Goal: Information Seeking & Learning: Learn about a topic

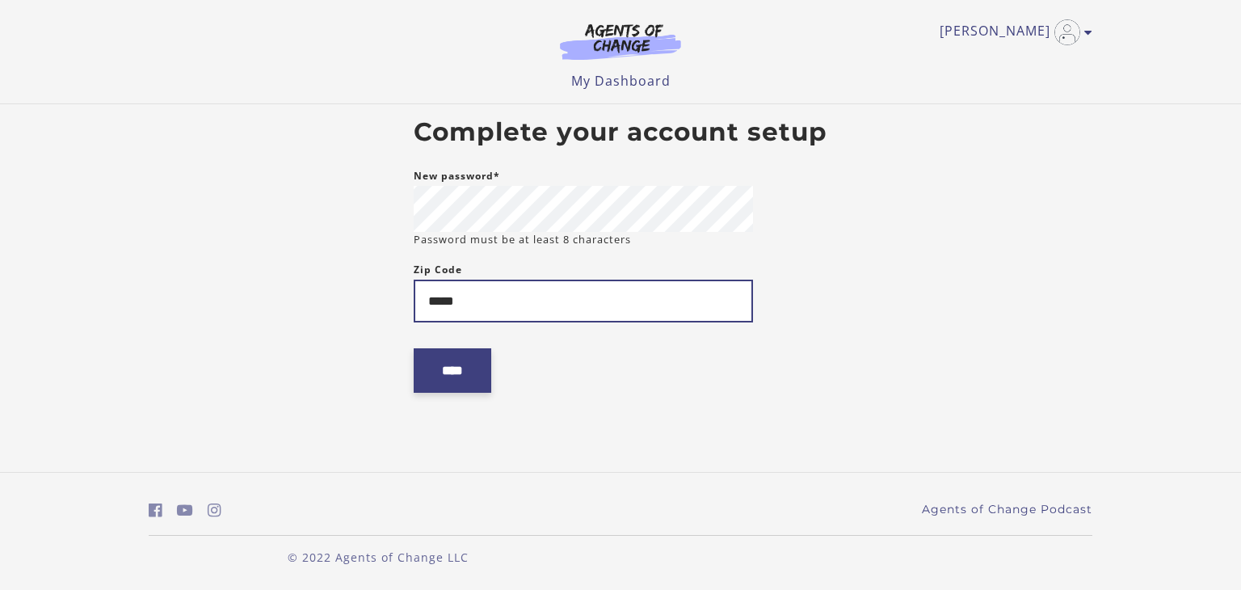
type input "*****"
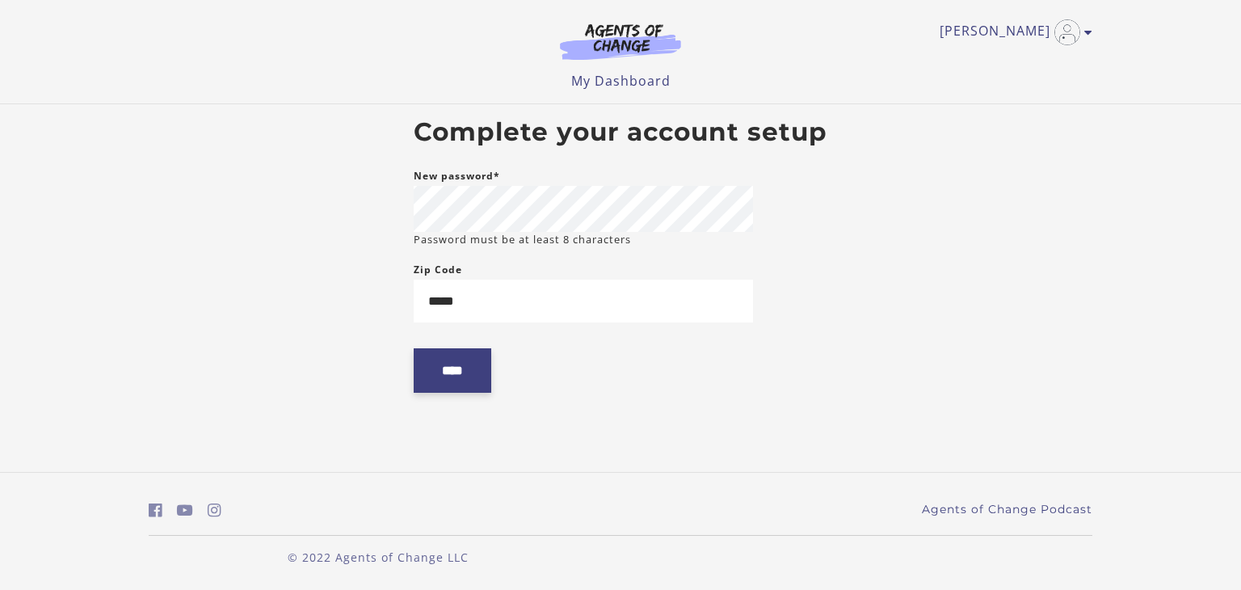
click at [467, 369] on input "****" at bounding box center [453, 370] width 78 height 44
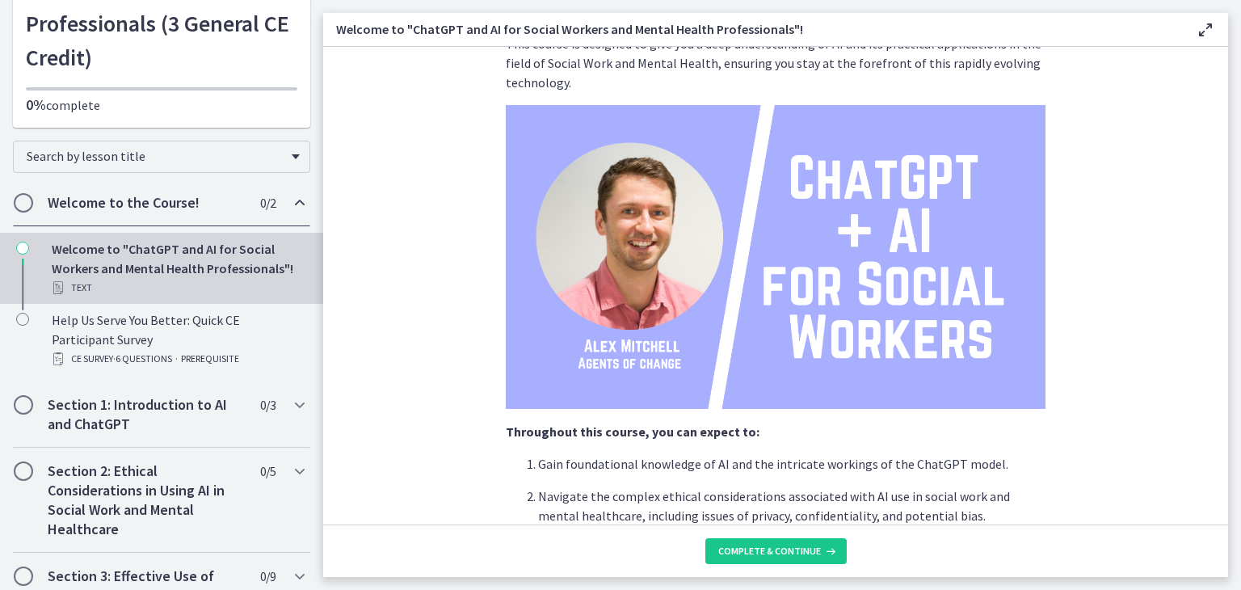
scroll to position [162, 0]
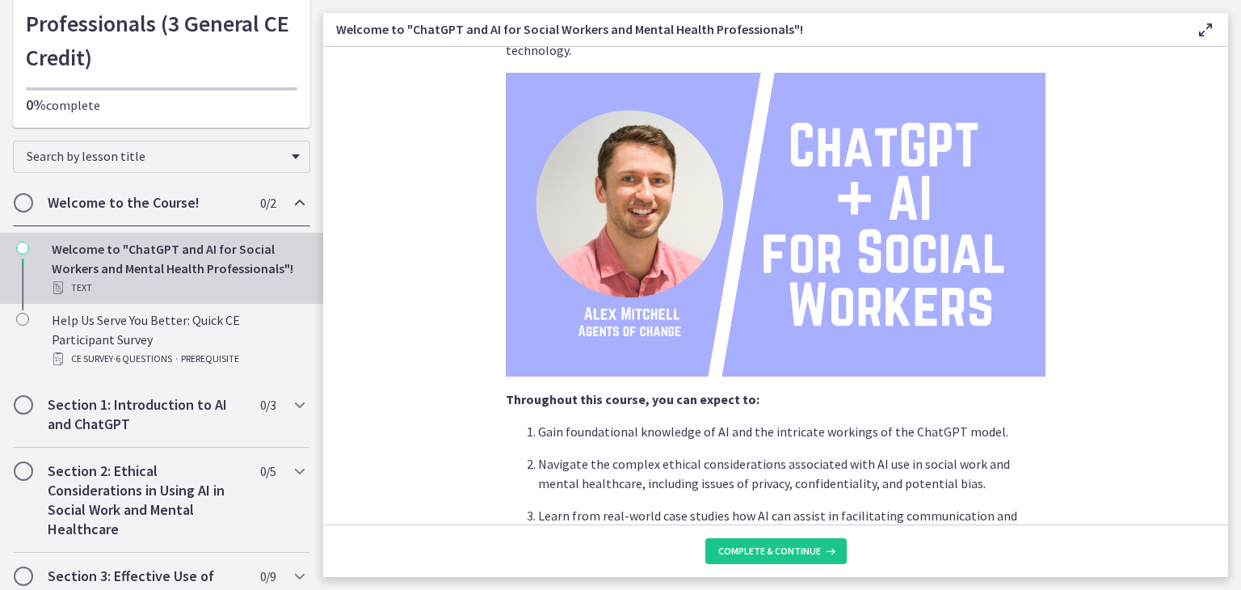
click at [1145, 355] on section "We're thrilled to have you join us on this journey to explore how Artificial In…" at bounding box center [775, 285] width 905 height 477
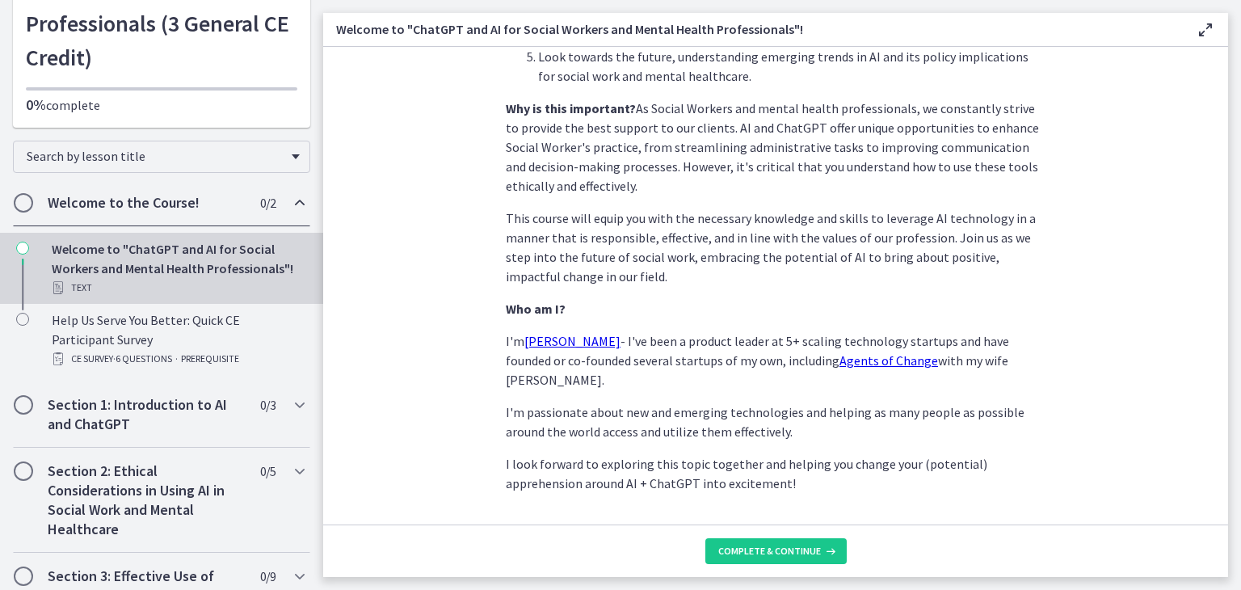
scroll to position [756, 0]
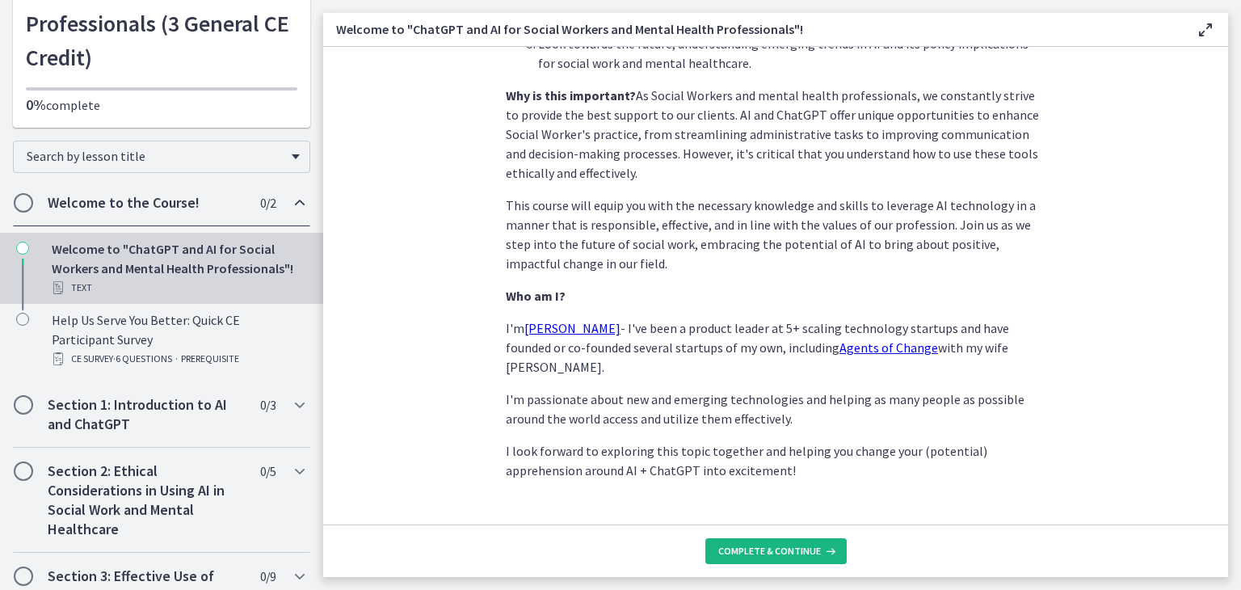
click at [774, 547] on span "Complete & continue" at bounding box center [769, 550] width 103 height 13
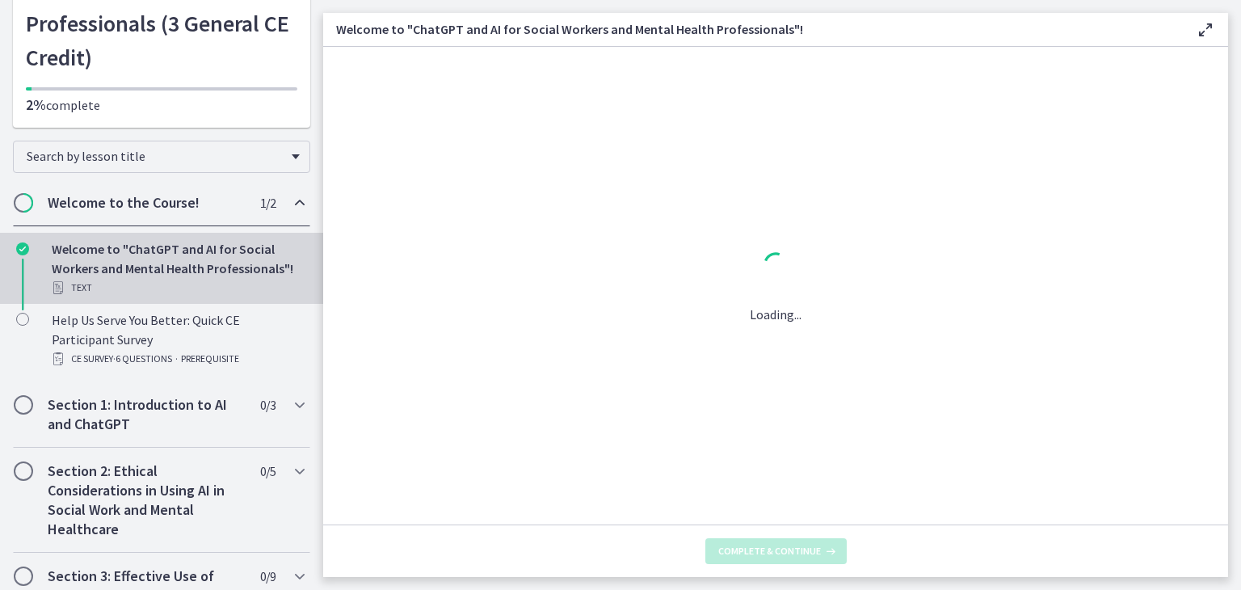
scroll to position [0, 0]
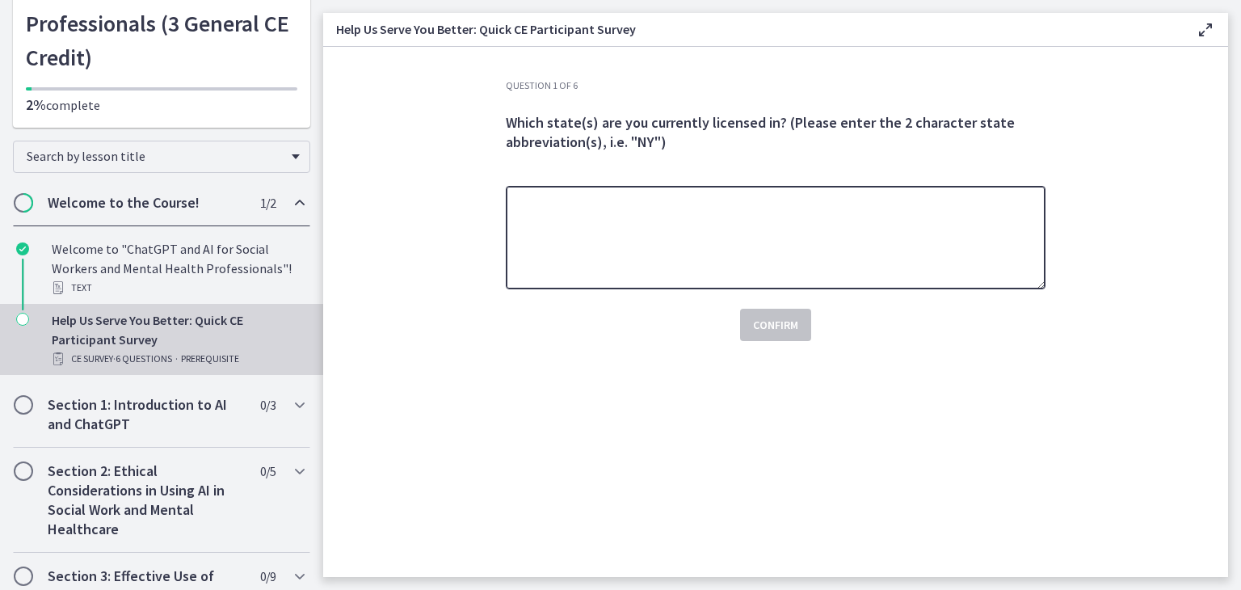
click at [670, 243] on textarea at bounding box center [776, 237] width 540 height 103
type textarea "**"
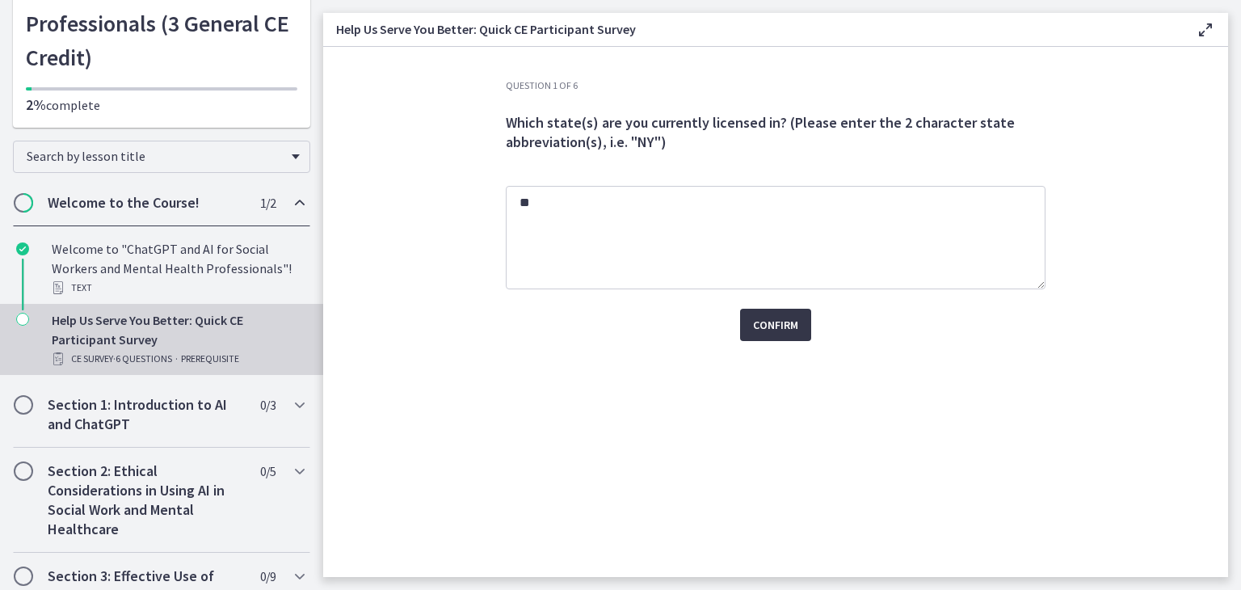
click at [772, 328] on span "Confirm" at bounding box center [775, 324] width 45 height 19
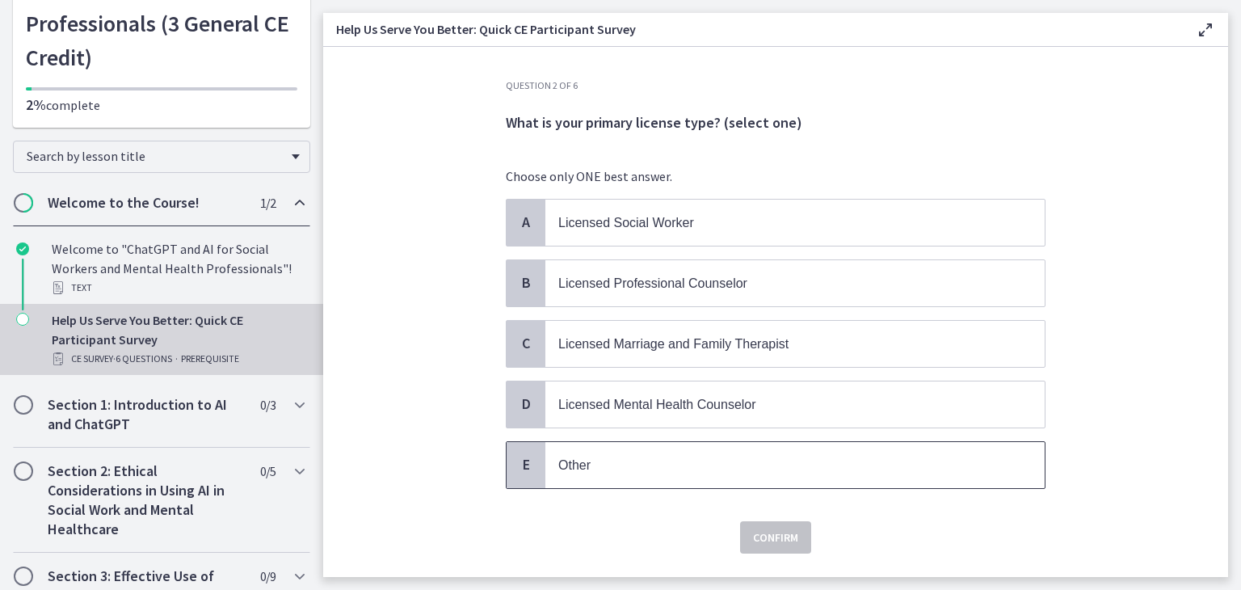
click at [602, 471] on span "Other" at bounding box center [794, 465] width 499 height 46
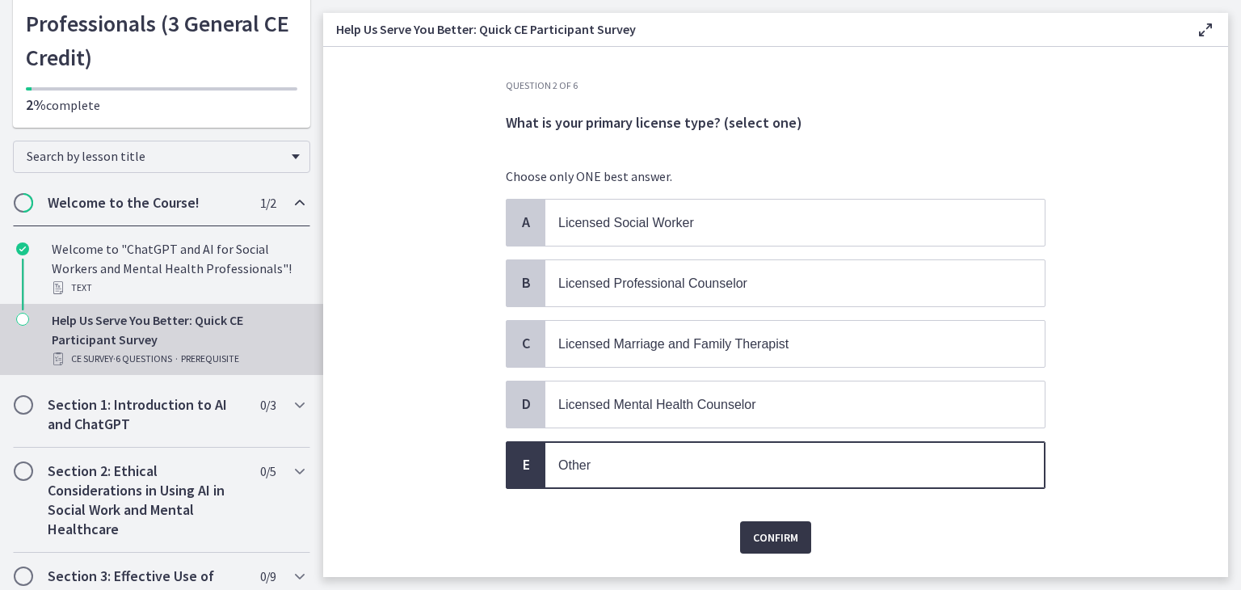
click at [773, 540] on span "Confirm" at bounding box center [775, 536] width 45 height 19
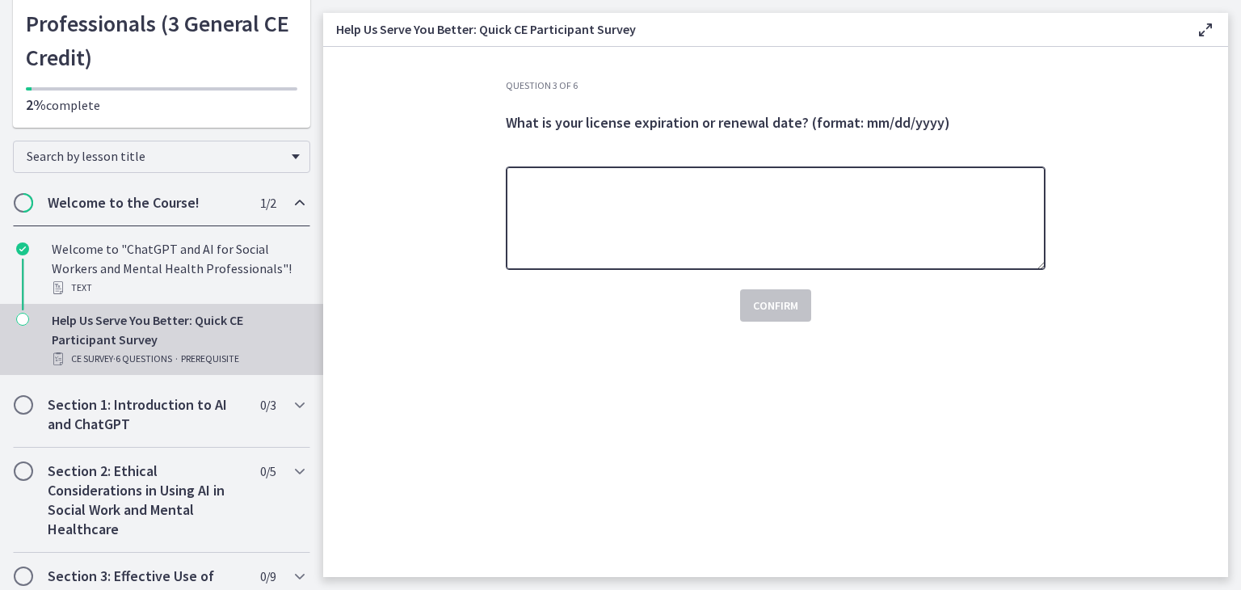
click at [547, 191] on textarea at bounding box center [776, 217] width 540 height 103
type textarea "**********"
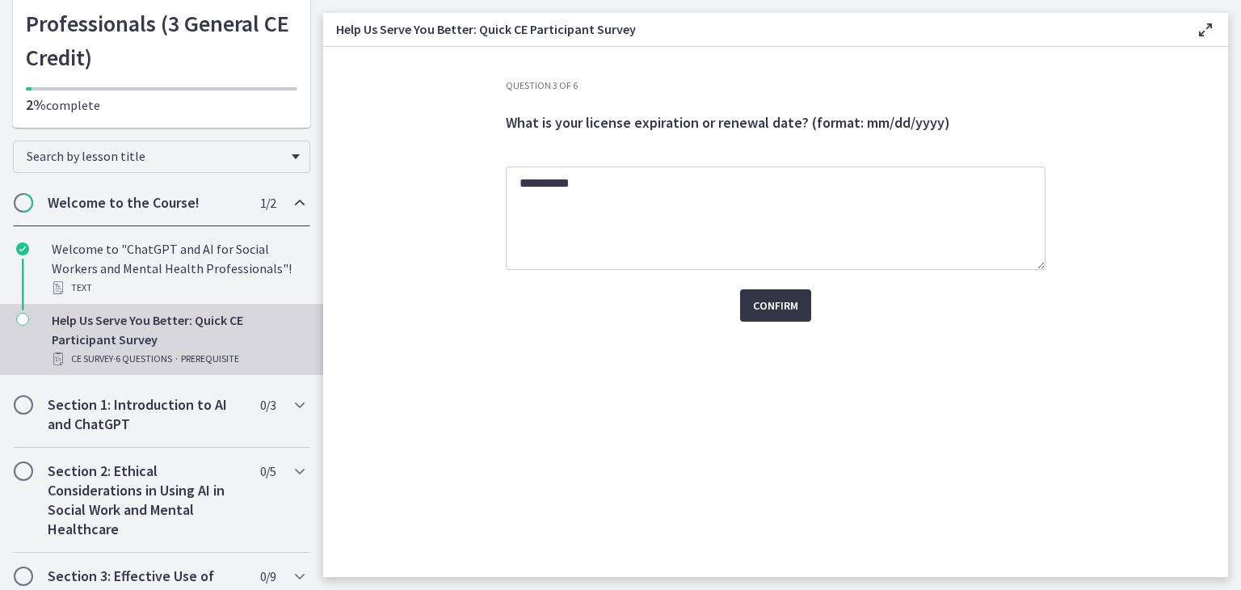
click at [768, 298] on span "Confirm" at bounding box center [775, 305] width 45 height 19
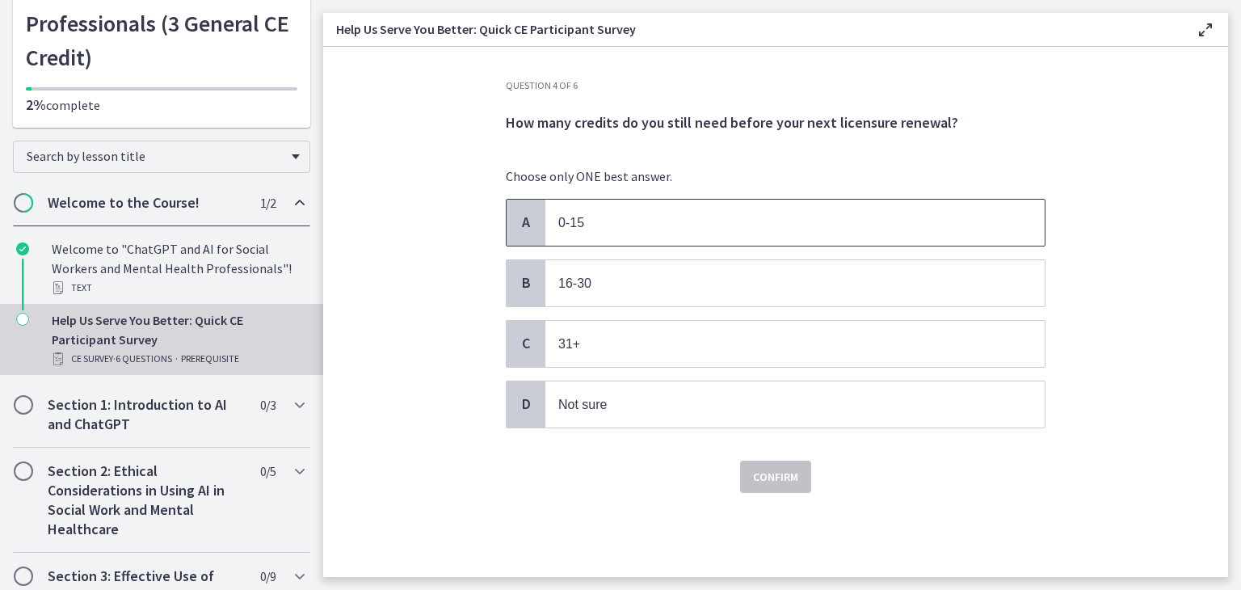
click at [774, 230] on p "0-15" at bounding box center [778, 222] width 441 height 20
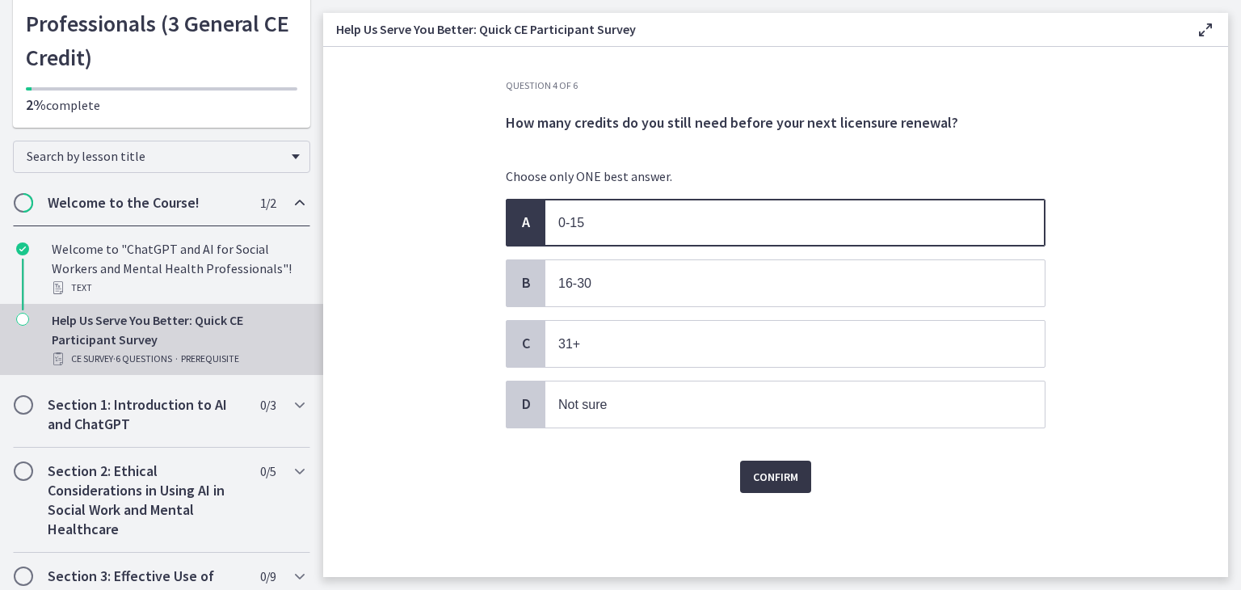
click at [770, 480] on span "Confirm" at bounding box center [775, 476] width 45 height 19
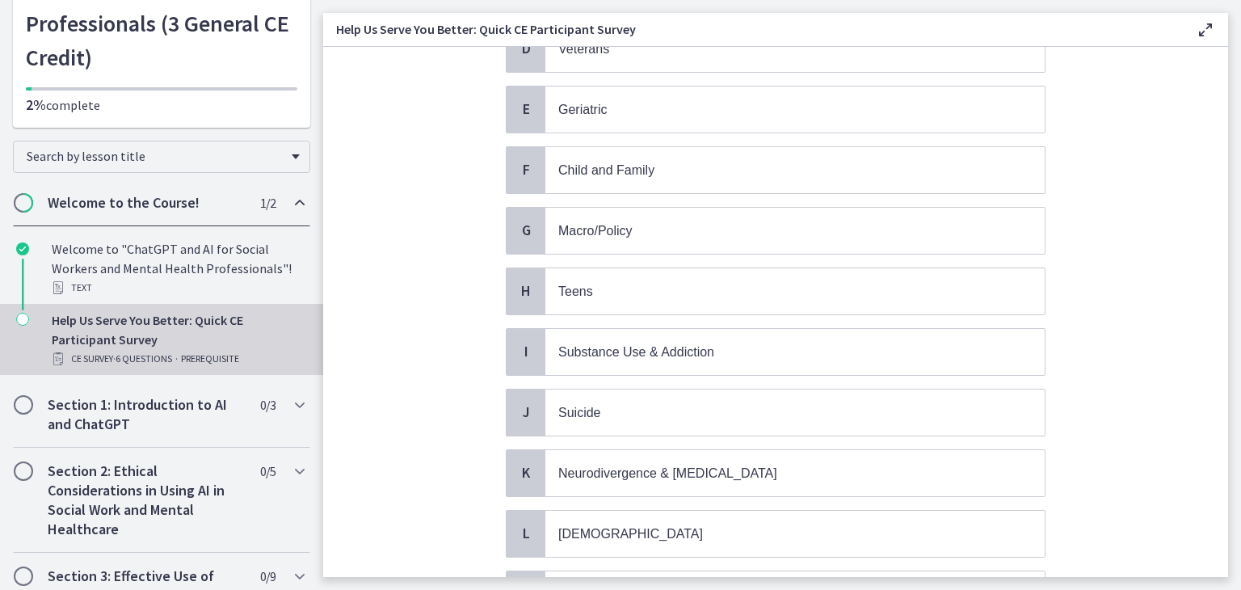
scroll to position [388, 0]
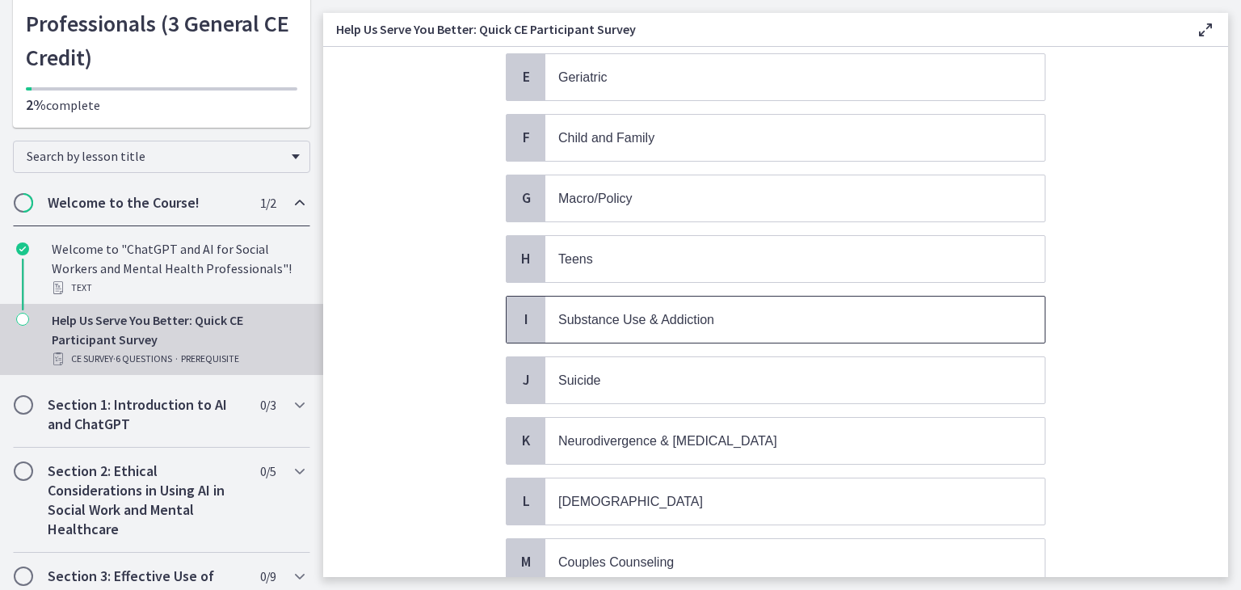
click at [797, 309] on p "Substance Use & Addiction" at bounding box center [778, 319] width 441 height 20
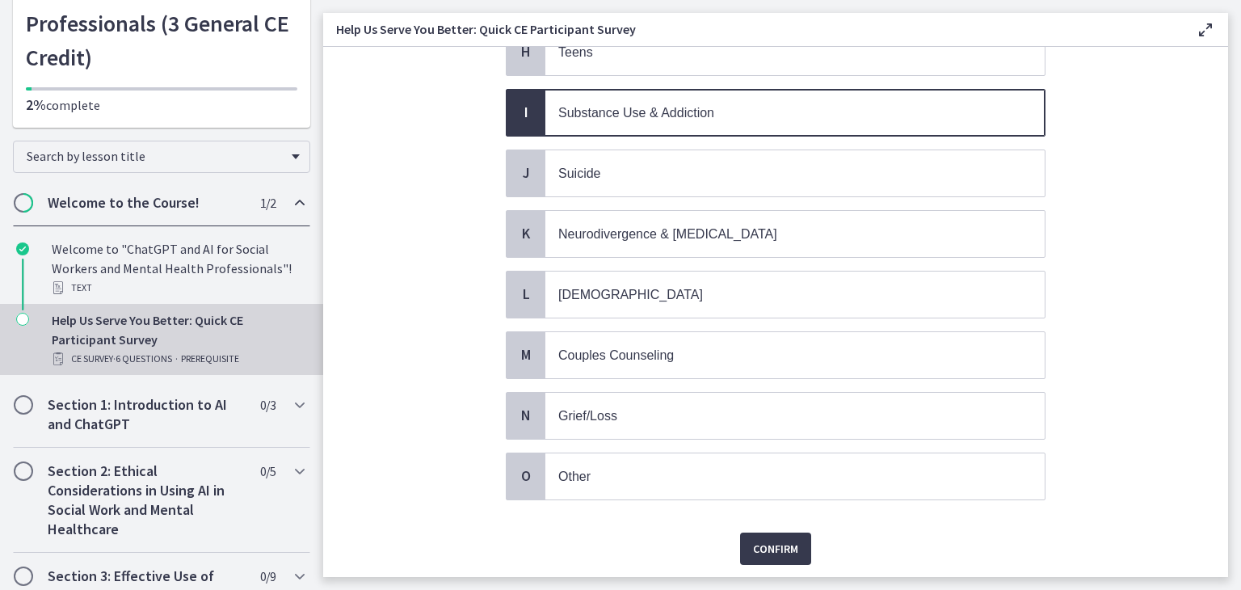
scroll to position [614, 0]
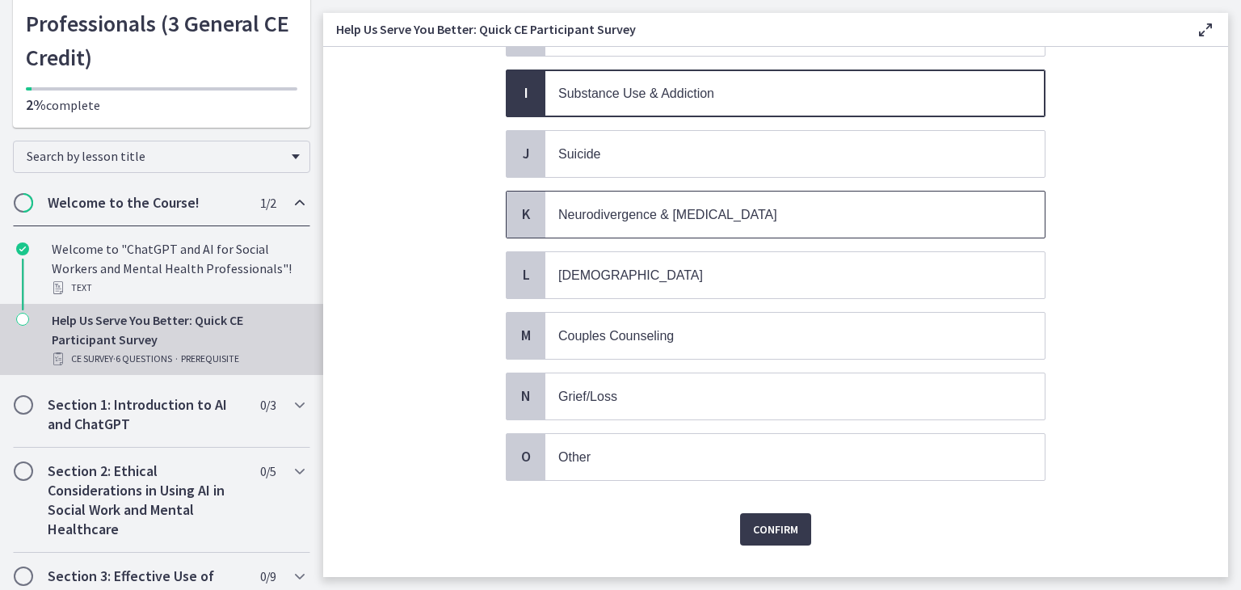
click at [777, 208] on span "Neurodivergence & Developmental Disorders" at bounding box center [667, 215] width 219 height 14
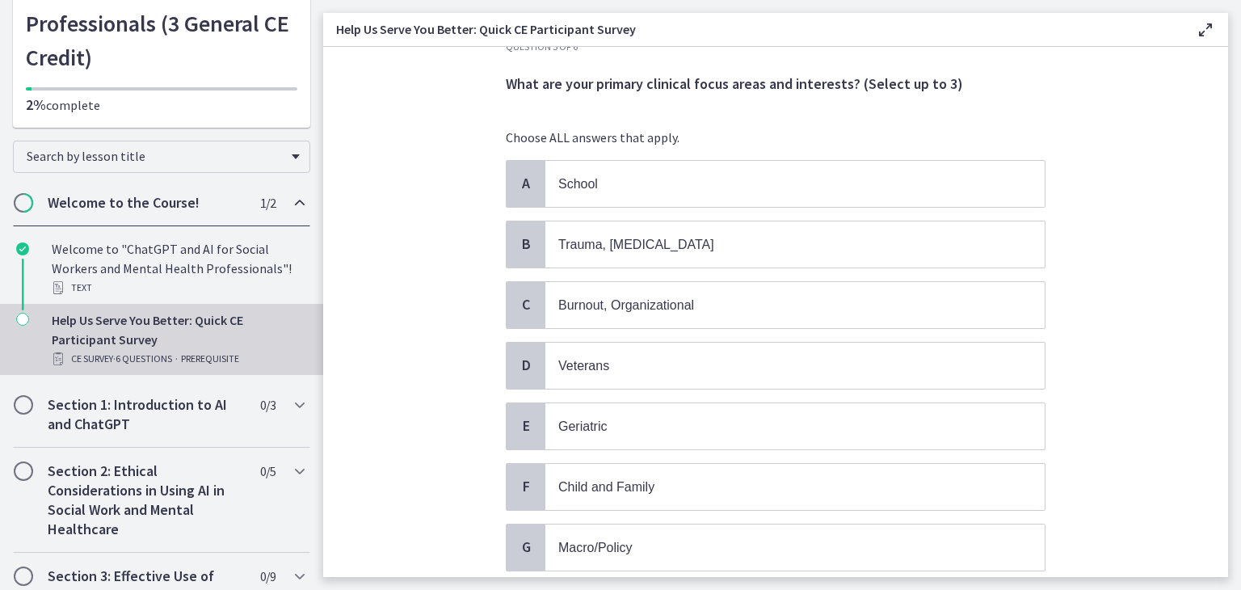
scroll to position [32, 0]
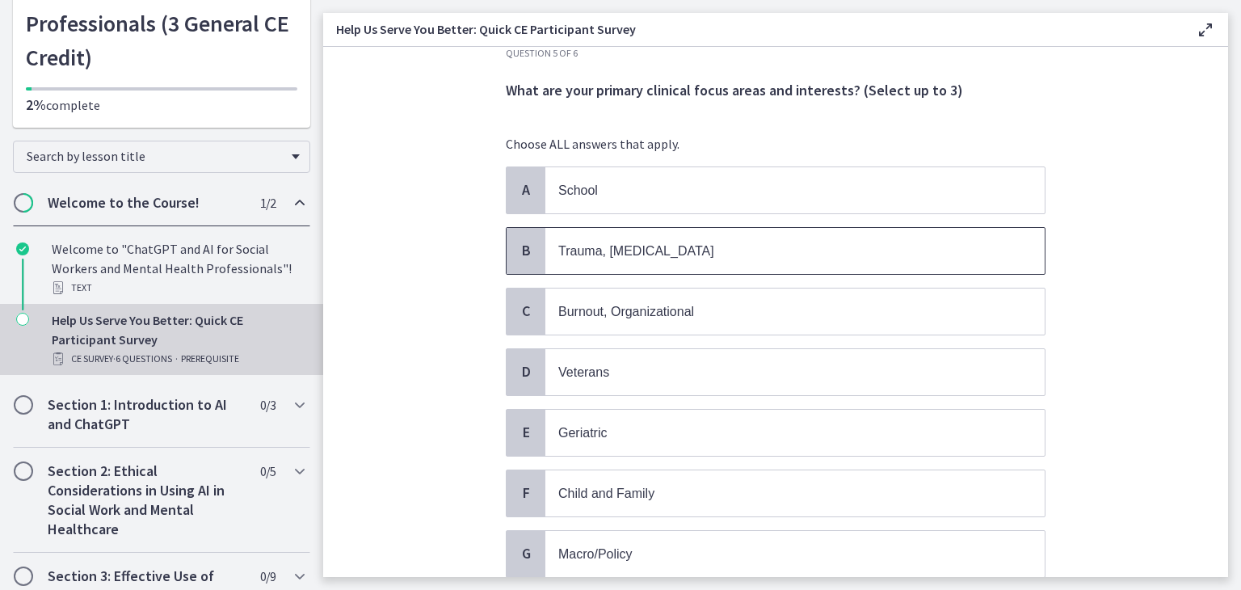
click at [729, 257] on p "Trauma, PTSD" at bounding box center [778, 251] width 441 height 20
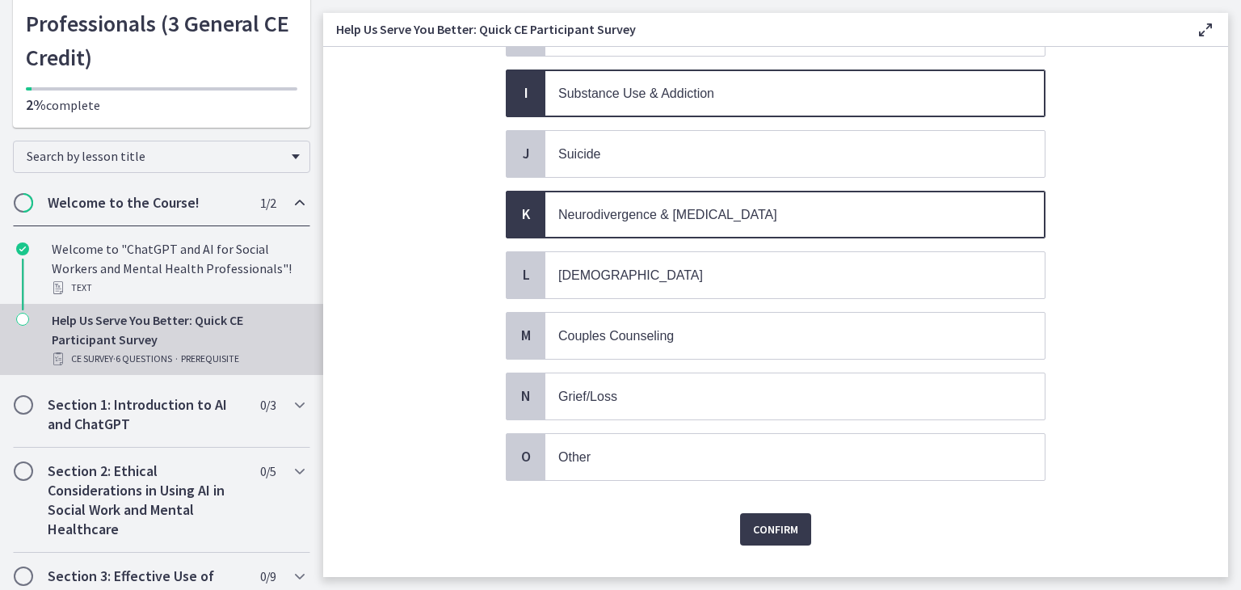
scroll to position [630, 0]
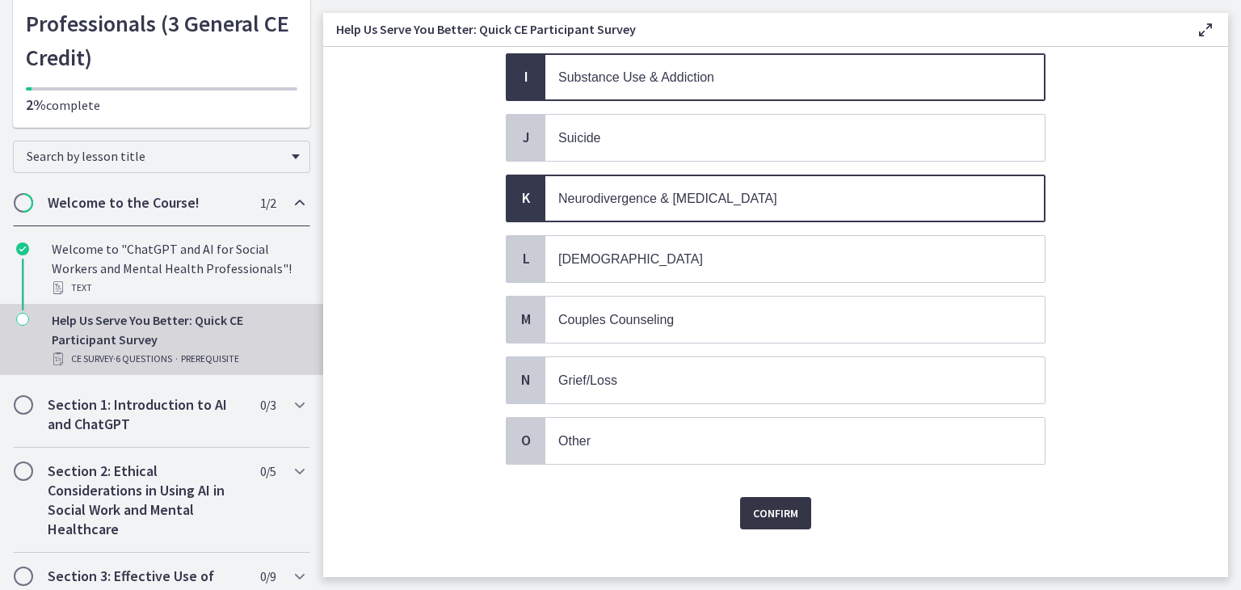
click at [775, 503] on span "Confirm" at bounding box center [775, 512] width 45 height 19
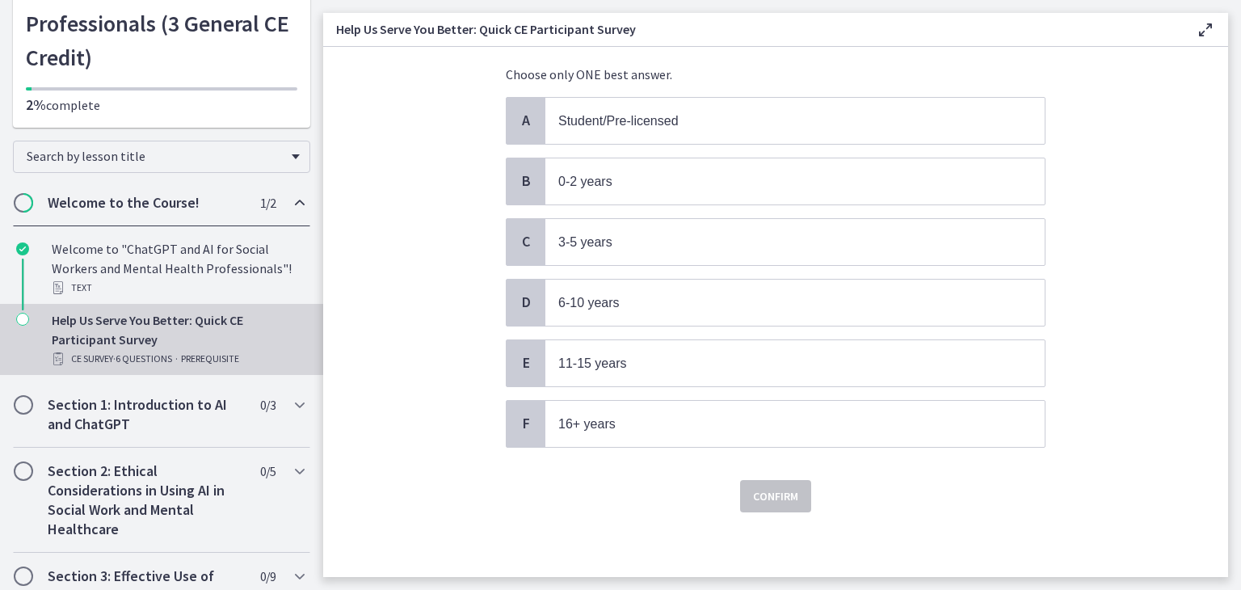
scroll to position [0, 0]
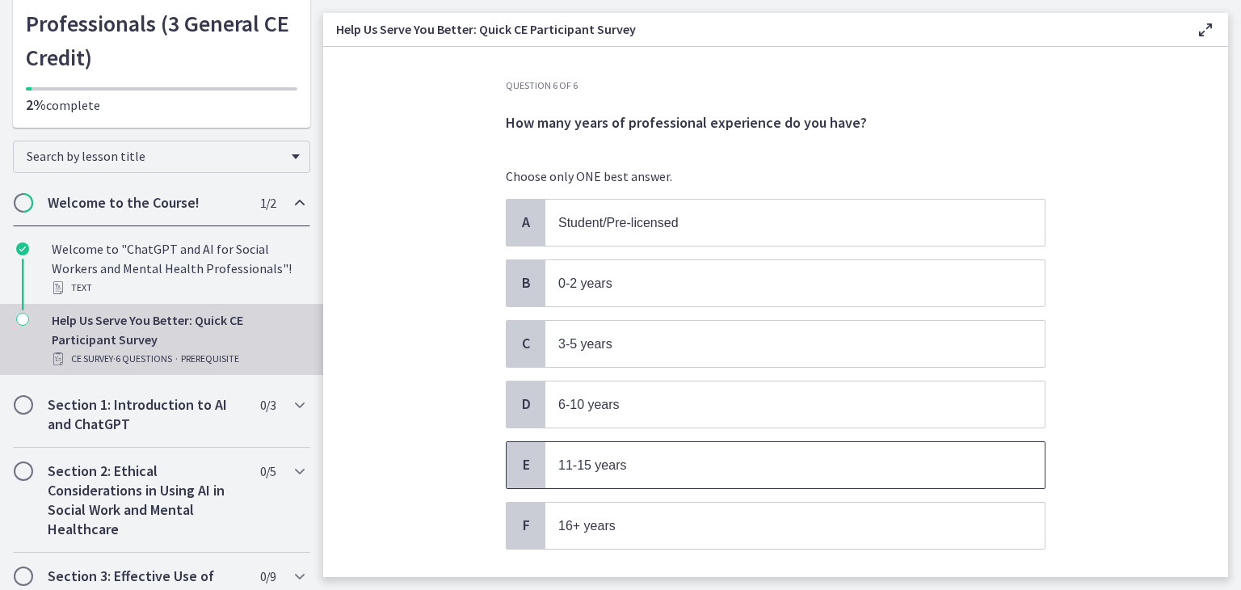
click at [622, 457] on p "11-15 years" at bounding box center [778, 465] width 441 height 20
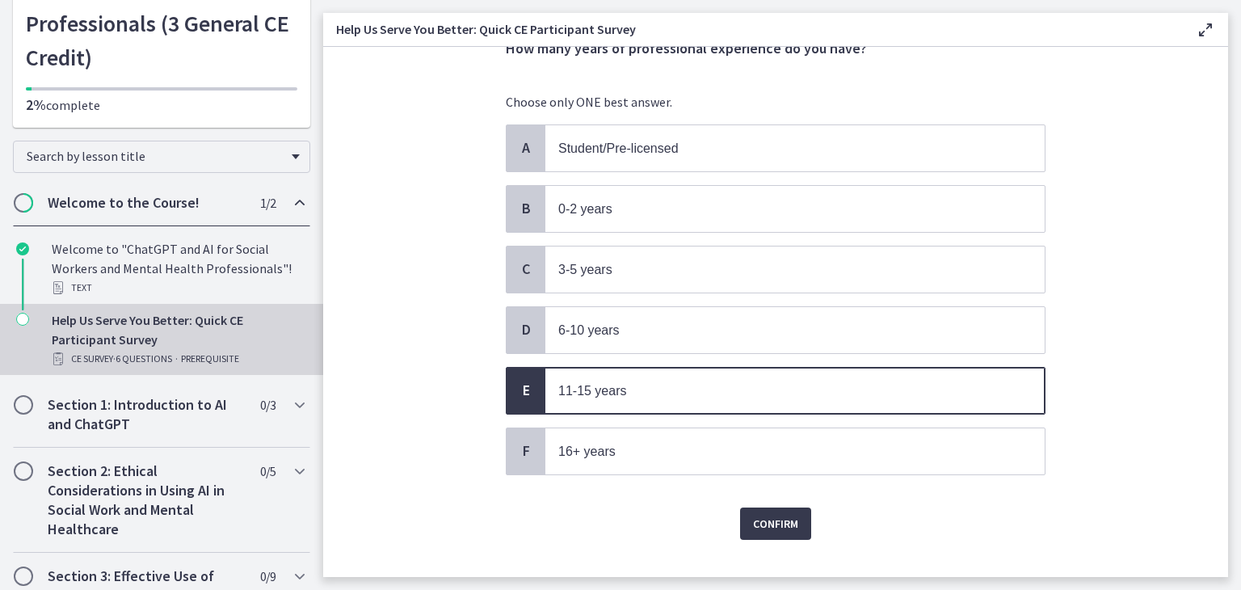
scroll to position [94, 0]
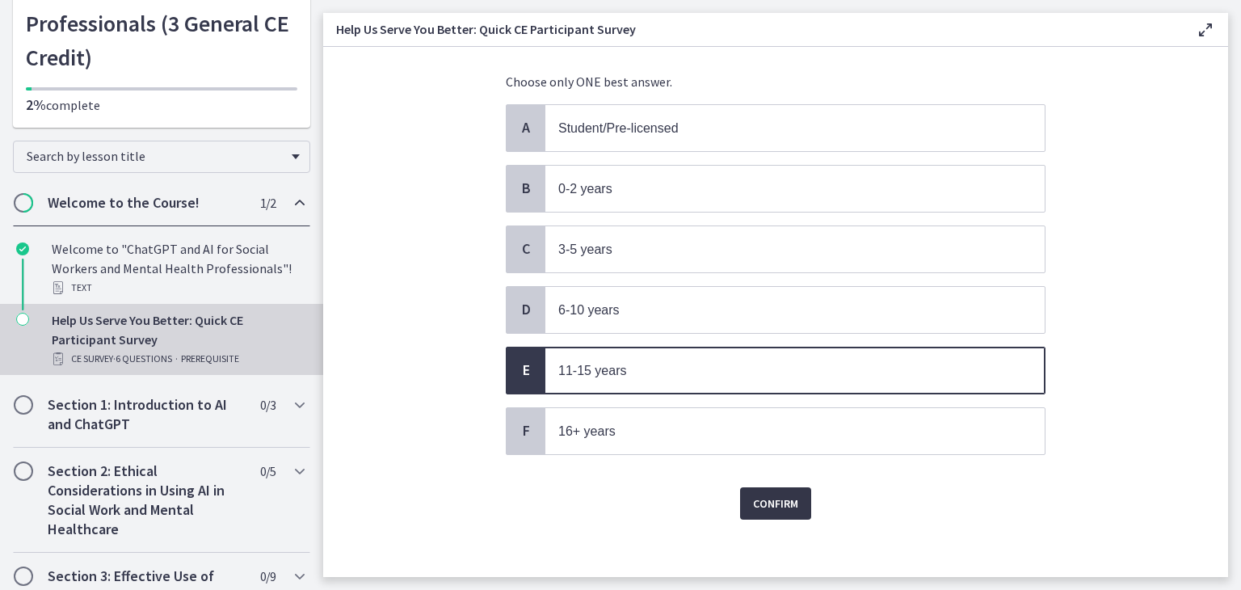
click at [788, 501] on span "Confirm" at bounding box center [775, 502] width 45 height 19
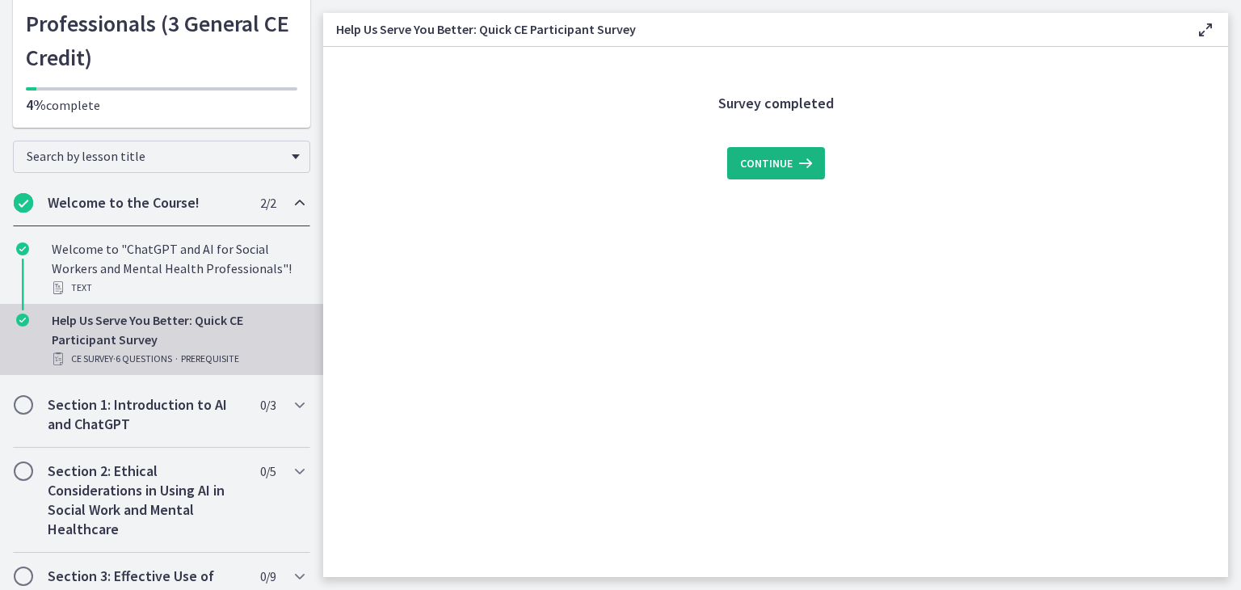
scroll to position [0, 0]
click at [777, 175] on button "Continue" at bounding box center [776, 163] width 98 height 32
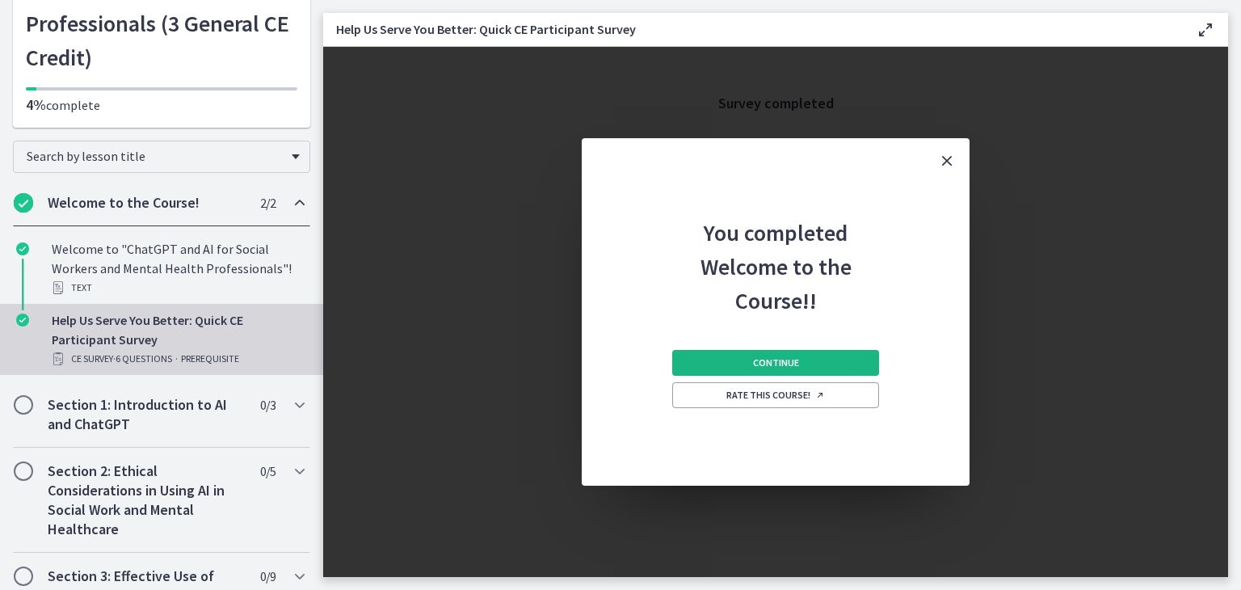
click at [781, 364] on span "Continue" at bounding box center [776, 362] width 46 height 13
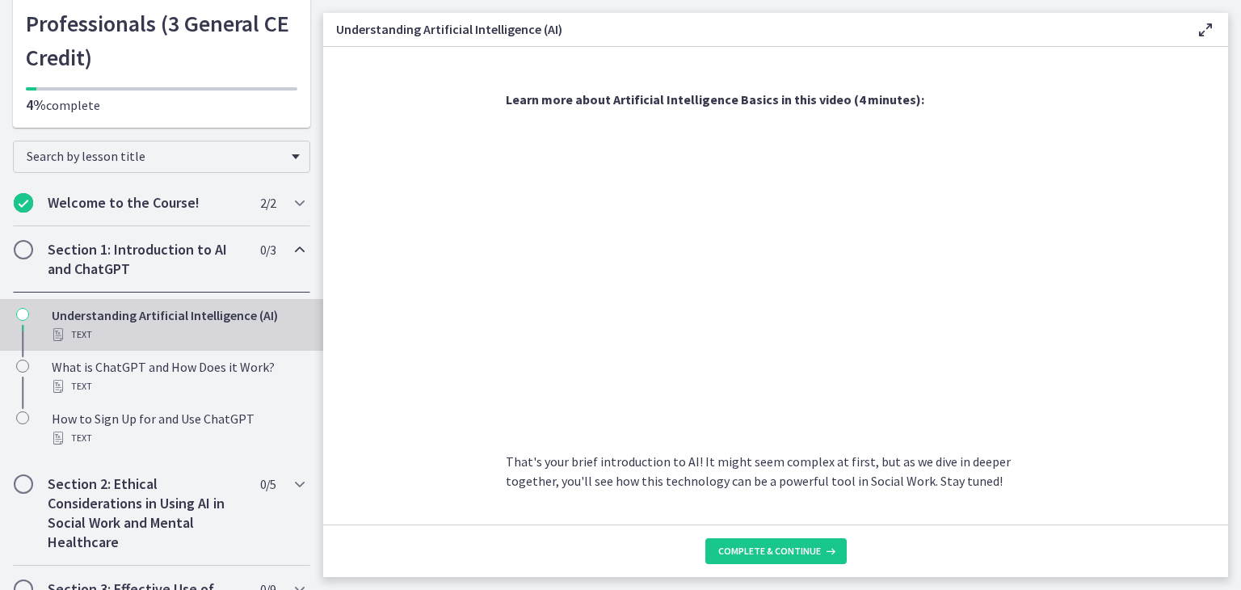
scroll to position [699, 0]
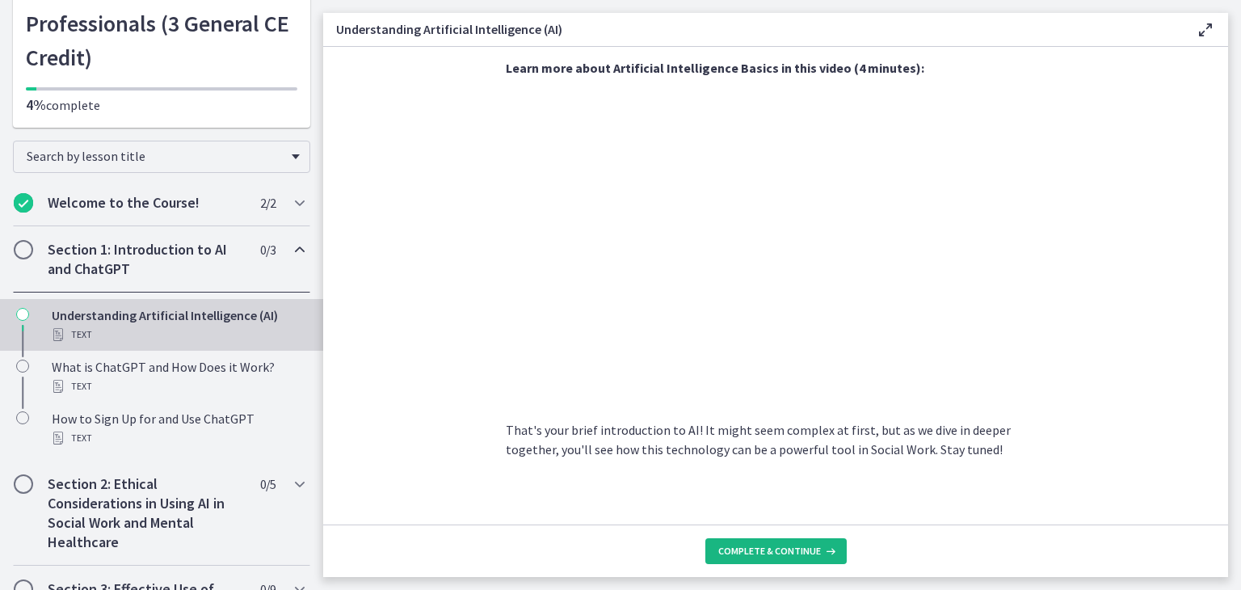
click at [798, 548] on span "Complete & continue" at bounding box center [769, 550] width 103 height 13
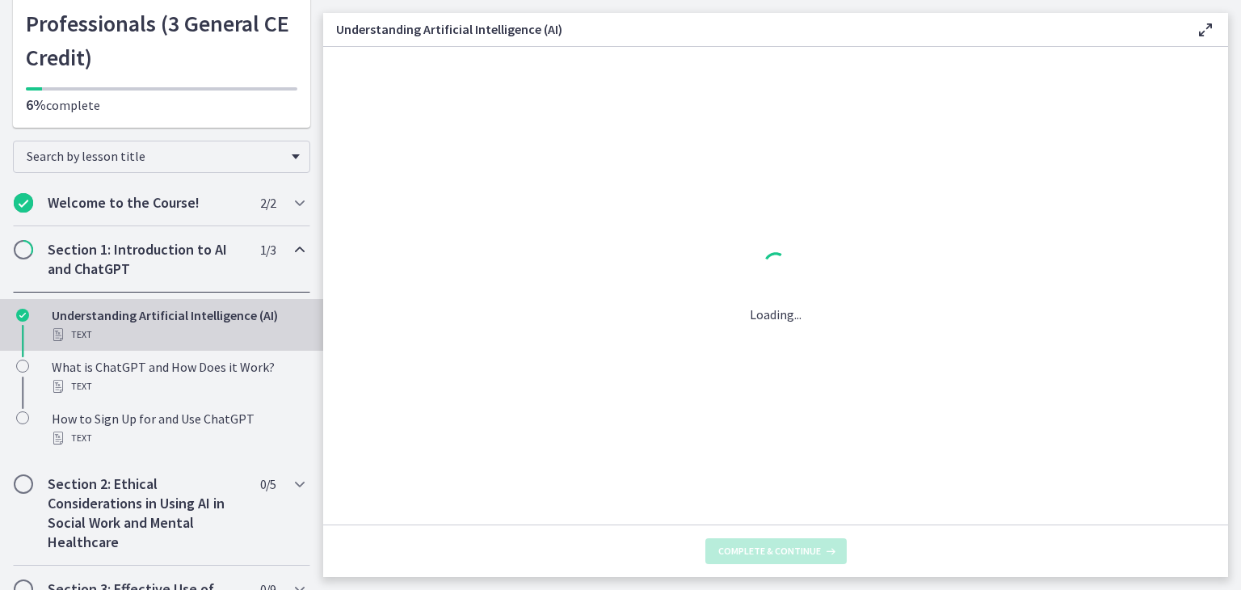
scroll to position [0, 0]
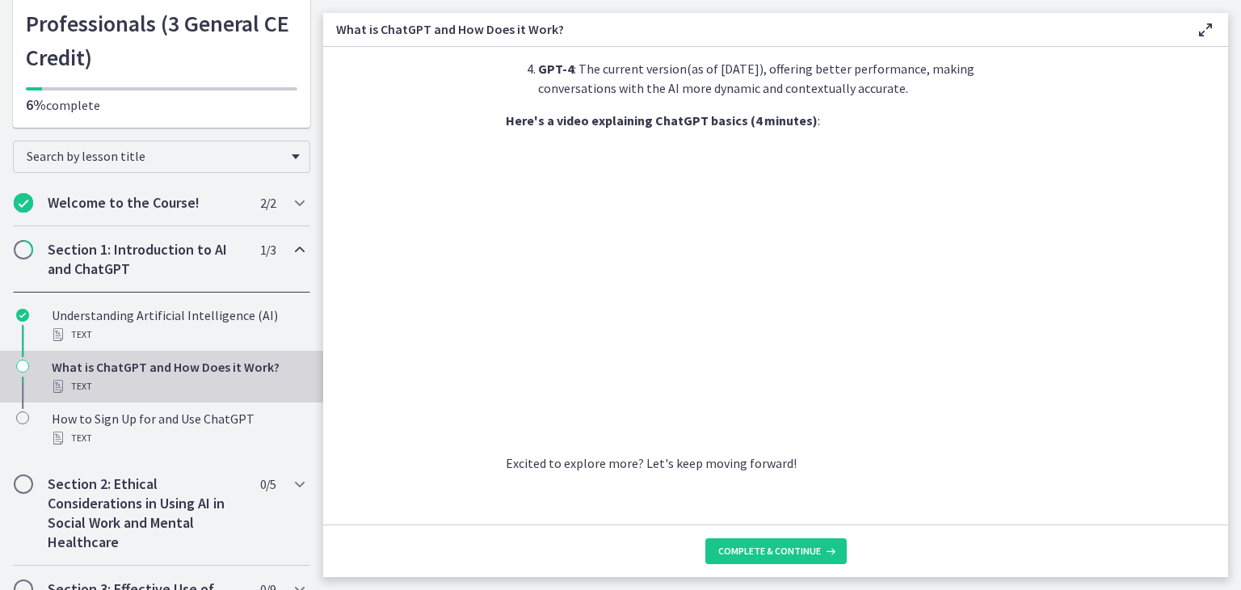
scroll to position [800, 0]
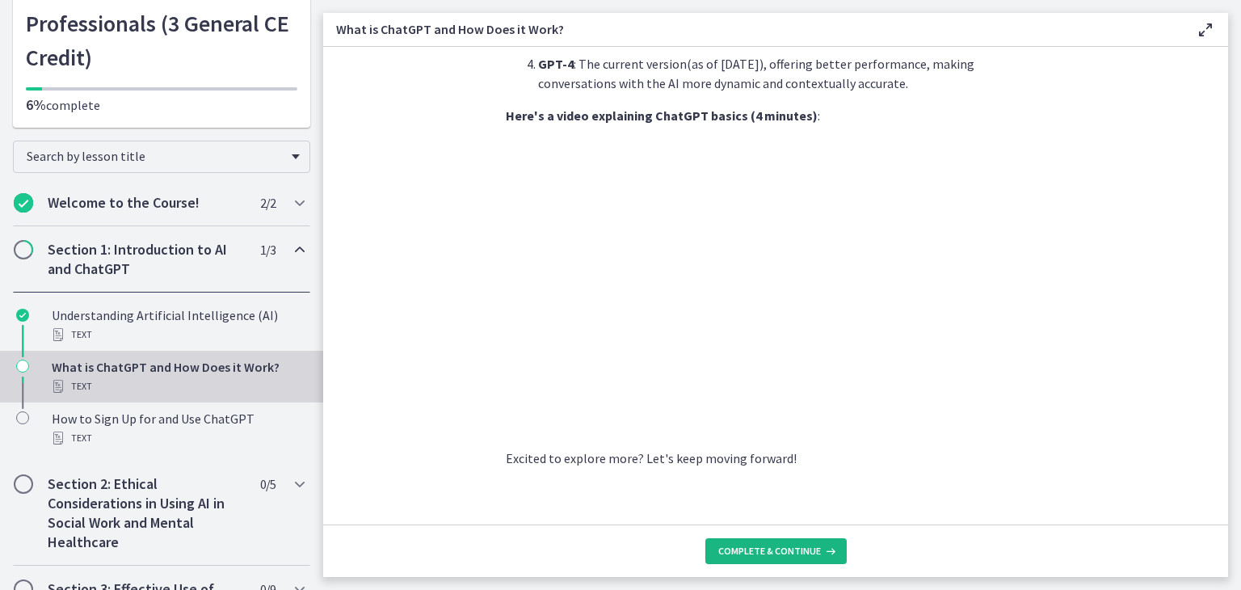
click at [777, 551] on span "Complete & continue" at bounding box center [769, 550] width 103 height 13
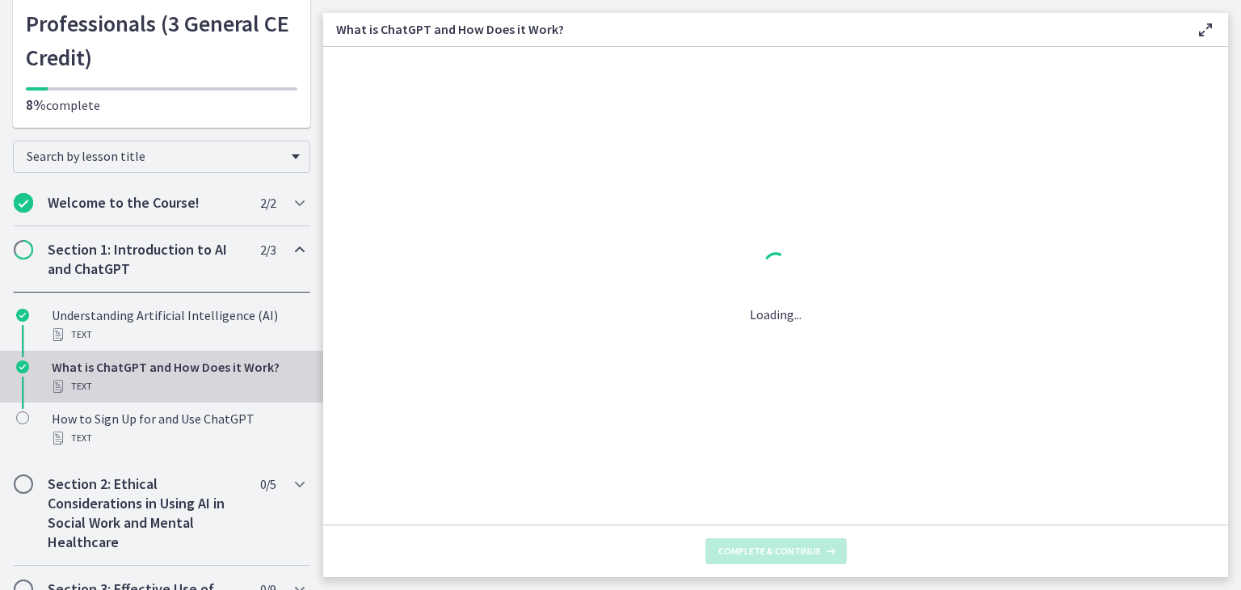
scroll to position [0, 0]
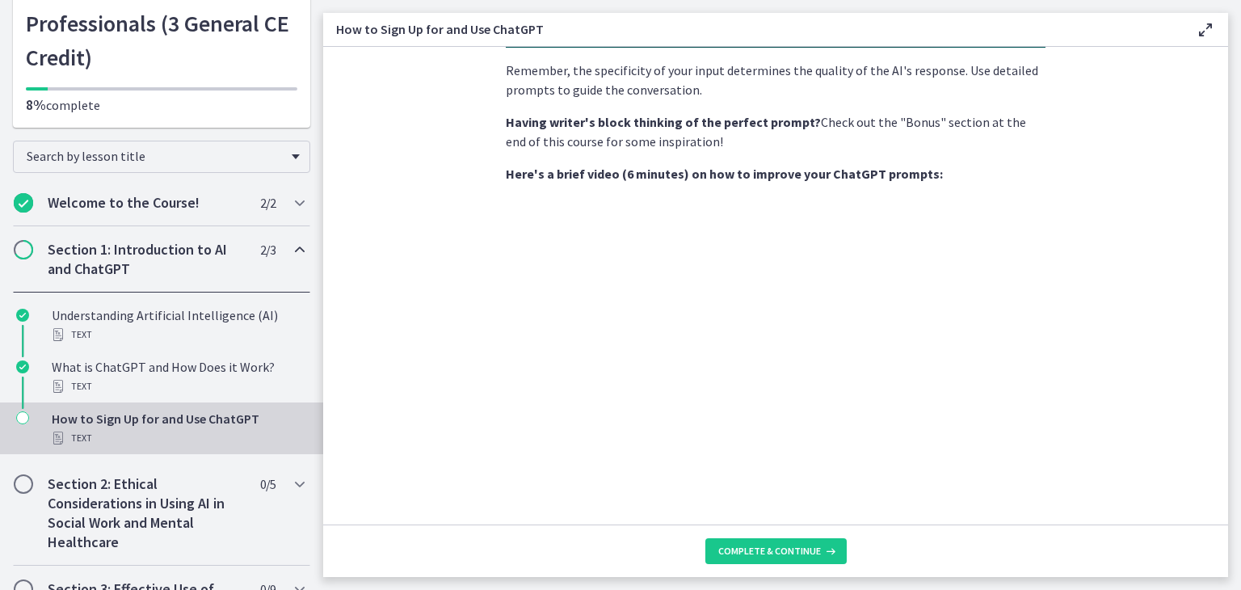
scroll to position [489, 0]
